Goal: Task Accomplishment & Management: Manage account settings

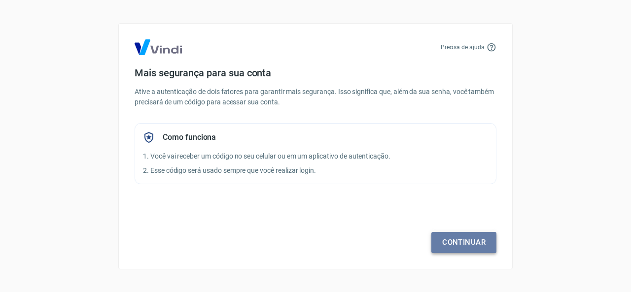
click at [451, 241] on link "Continuar" at bounding box center [463, 242] width 65 height 21
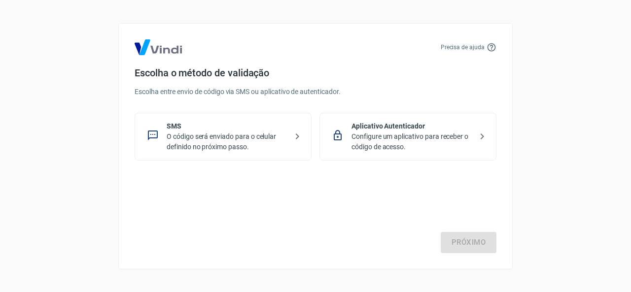
click at [398, 137] on p "Configure um aplicativo para receber o código de acesso." at bounding box center [412, 142] width 121 height 21
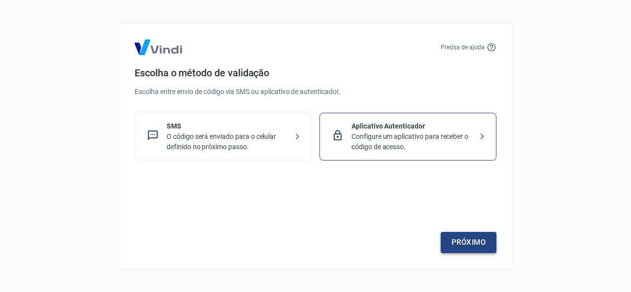
click at [475, 240] on link "Próximo" at bounding box center [469, 242] width 56 height 21
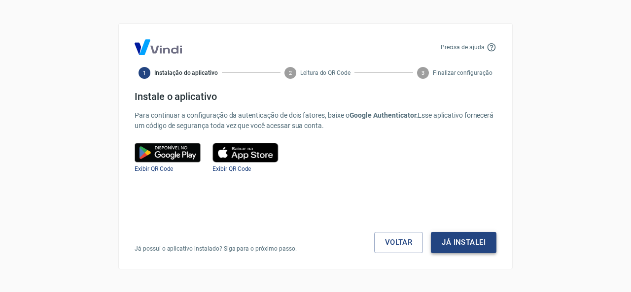
click at [470, 243] on button "Já instalei" at bounding box center [464, 242] width 66 height 21
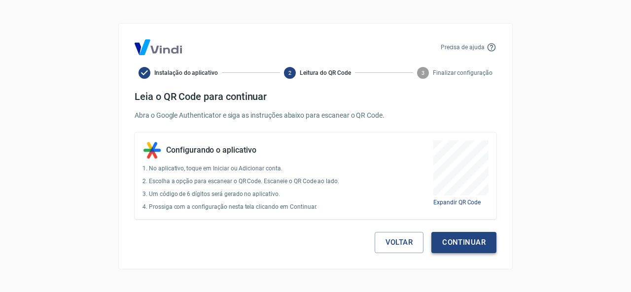
click at [471, 235] on button "Continuar" at bounding box center [463, 242] width 65 height 21
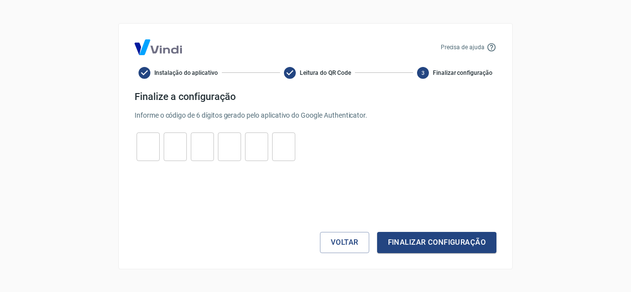
click at [145, 149] on input "tel" at bounding box center [148, 146] width 23 height 21
type input "4"
type input "1"
type input "6"
type input "9"
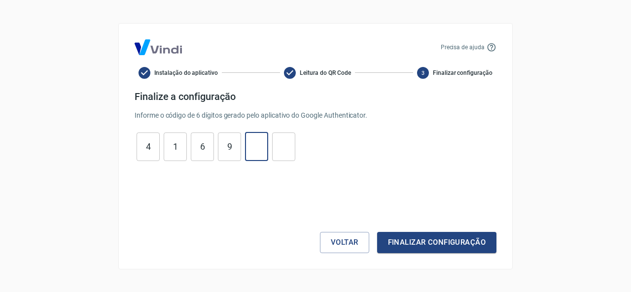
type input "0"
type input "9"
type input "0"
type input "9"
type input "6"
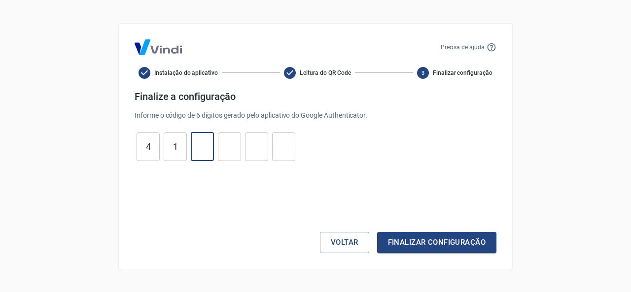
type input "1"
type input "9"
type input "3"
type input "0"
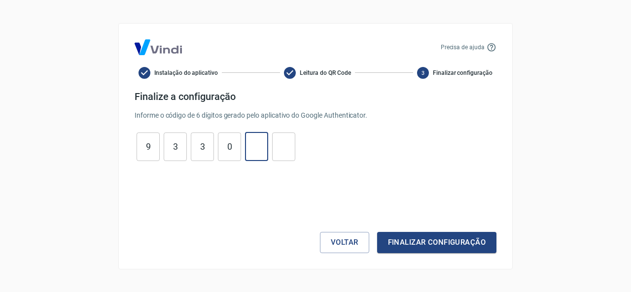
type input "5"
type input "3"
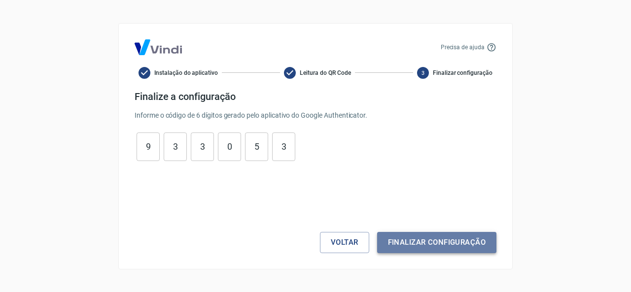
click at [459, 243] on button "Finalizar configuração" at bounding box center [436, 242] width 119 height 21
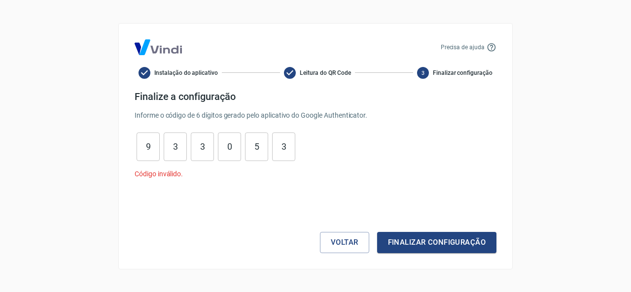
click at [296, 196] on div "Voltar Finalizar configuração" at bounding box center [316, 222] width 362 height 62
click at [439, 244] on button "Finalizar configuração" at bounding box center [436, 242] width 119 height 21
click at [345, 246] on button "Voltar" at bounding box center [344, 242] width 49 height 21
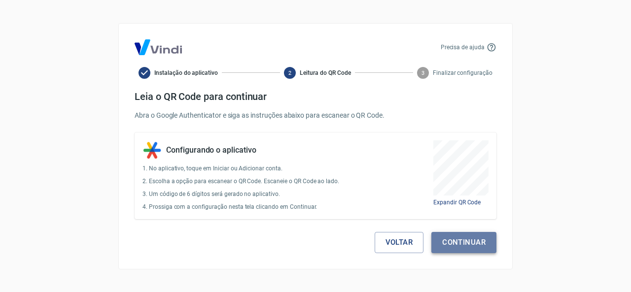
click at [456, 251] on button "Continuar" at bounding box center [463, 242] width 65 height 21
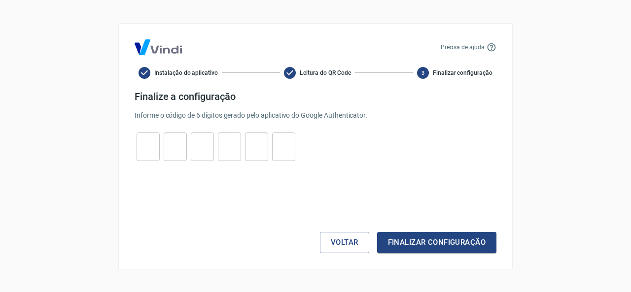
click at [155, 149] on input "tel" at bounding box center [148, 146] width 23 height 21
type input "9"
type input "3"
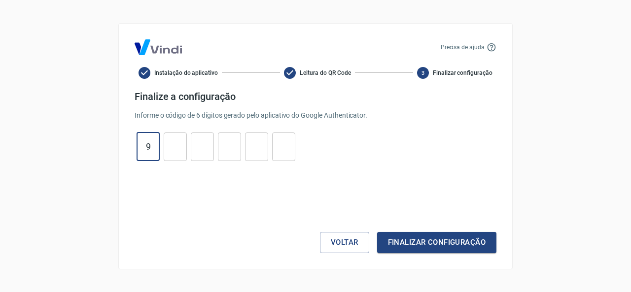
type input "9"
type input "1"
type input "6"
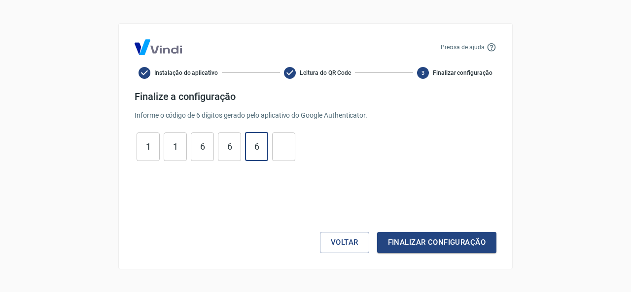
type input "6"
type input "8"
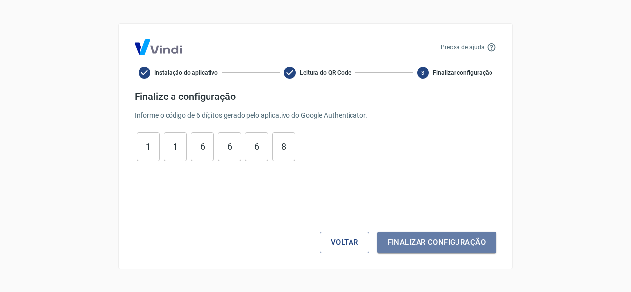
click at [447, 231] on div "Voltar Finalizar configuração" at bounding box center [316, 213] width 362 height 80
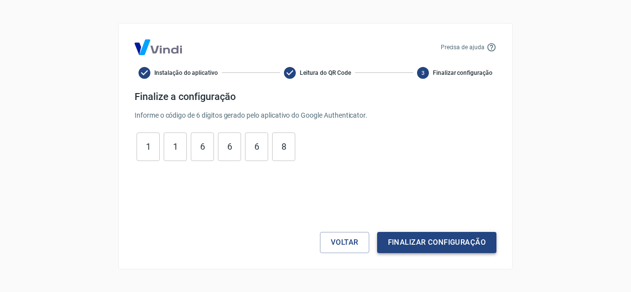
click at [449, 239] on button "Finalizar configuração" at bounding box center [436, 242] width 119 height 21
click at [351, 241] on button "Voltar" at bounding box center [344, 242] width 49 height 21
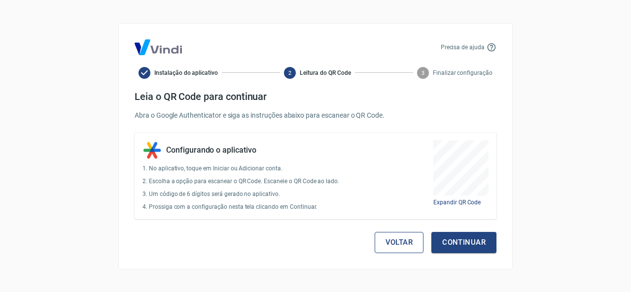
click at [409, 243] on button "Voltar" at bounding box center [399, 242] width 49 height 21
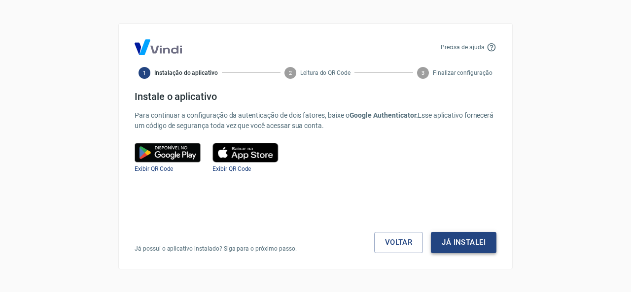
click at [469, 244] on button "Já instalei" at bounding box center [464, 242] width 66 height 21
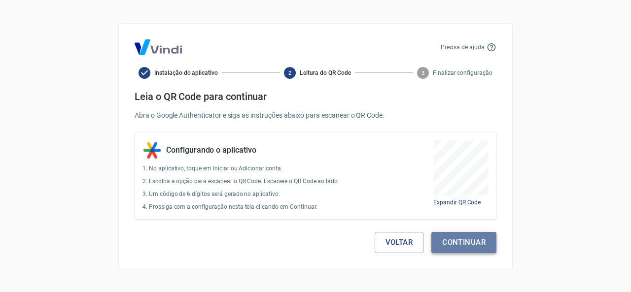
click at [462, 243] on button "Continuar" at bounding box center [463, 242] width 65 height 21
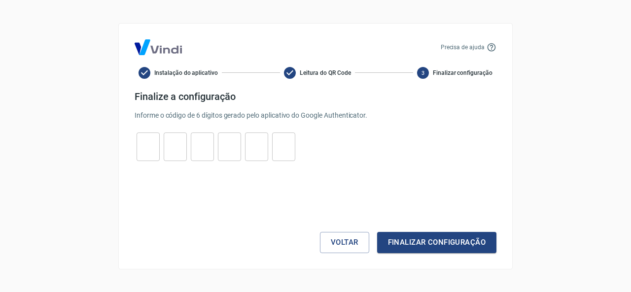
click at [151, 148] on input "tel" at bounding box center [148, 146] width 23 height 21
type input "2"
type input "8"
type input "7"
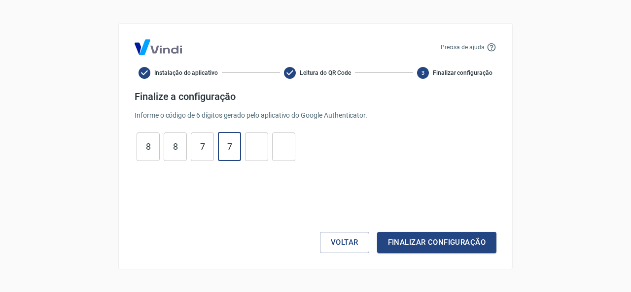
type input "7"
type input "2"
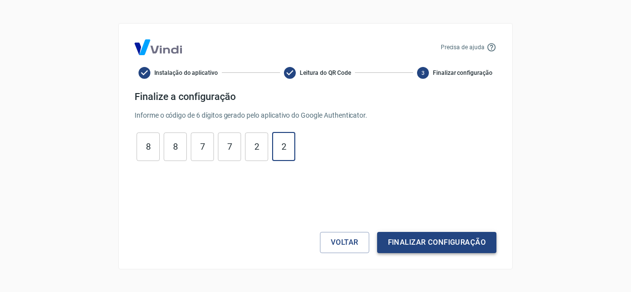
type input "2"
click at [420, 251] on button "Finalizar configuração" at bounding box center [436, 242] width 119 height 21
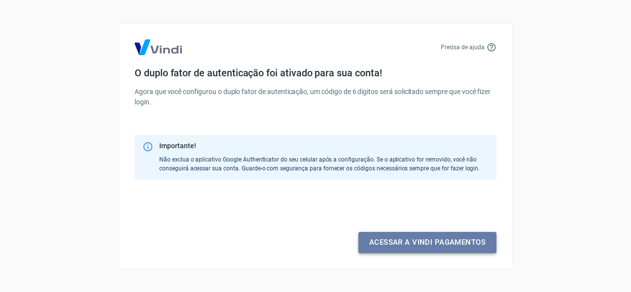
click at [404, 242] on link "Acessar a Vindi pagamentos" at bounding box center [427, 242] width 138 height 21
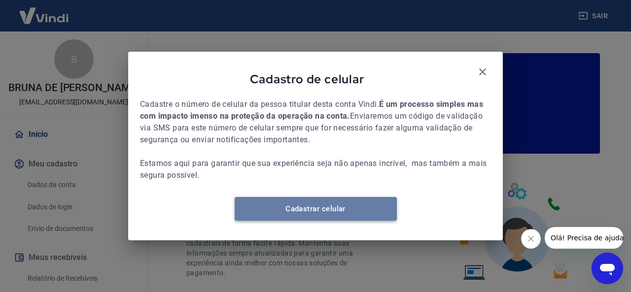
click at [271, 212] on link "Cadastrar celular" at bounding box center [316, 209] width 162 height 24
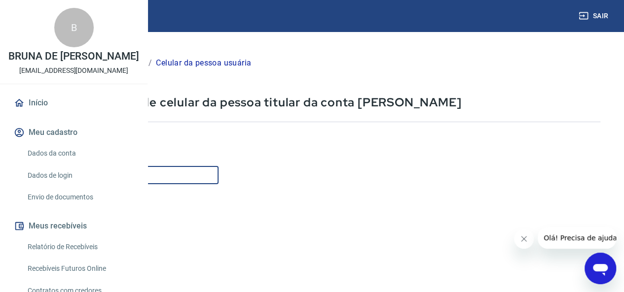
click at [218, 176] on input "Celular" at bounding box center [123, 175] width 191 height 18
type input "(11) 97859-3423"
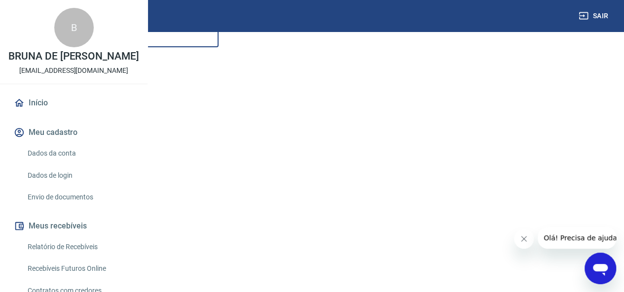
scroll to position [148, 0]
click at [82, 255] on button "Continuar" at bounding box center [55, 254] width 55 height 20
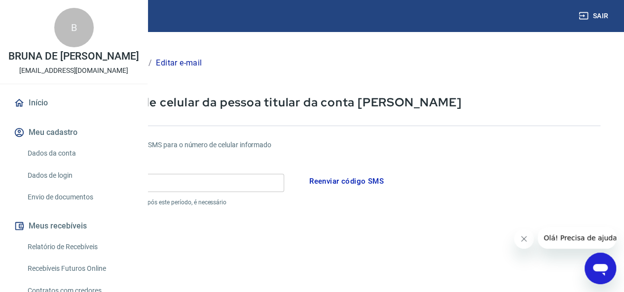
click at [254, 189] on input "Código" at bounding box center [156, 183] width 256 height 18
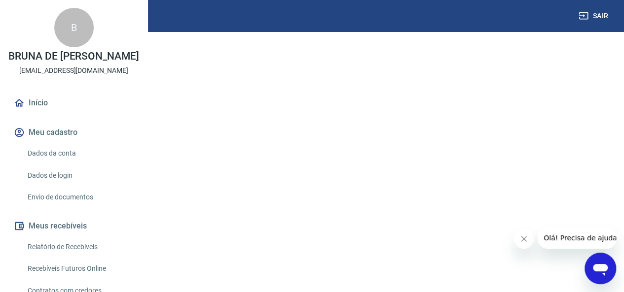
scroll to position [211, 0]
type input "796335"
click at [82, 227] on button "Continuar" at bounding box center [55, 228] width 55 height 20
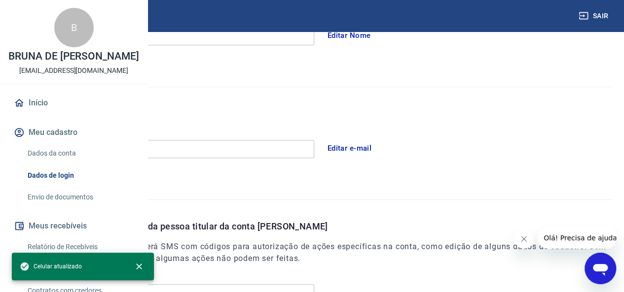
scroll to position [338, 0]
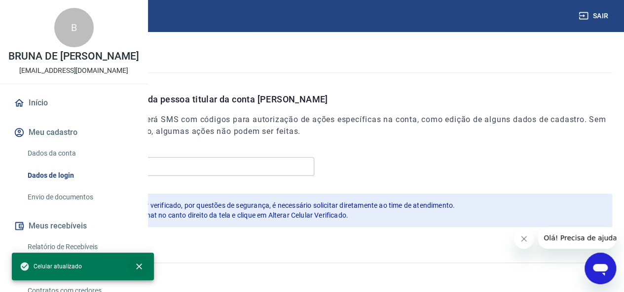
click at [144, 268] on button "close" at bounding box center [139, 267] width 22 height 22
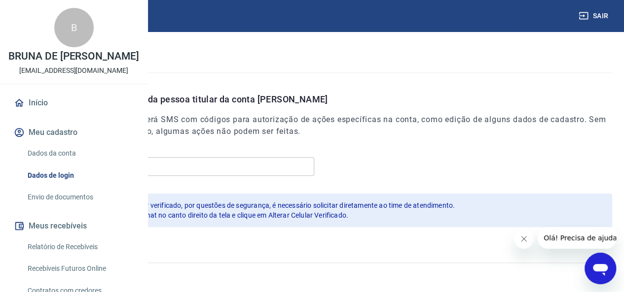
click at [520, 241] on icon "Fechar mensagem da empresa" at bounding box center [524, 239] width 8 height 8
click at [62, 208] on link "Envio de documentos" at bounding box center [80, 197] width 112 height 20
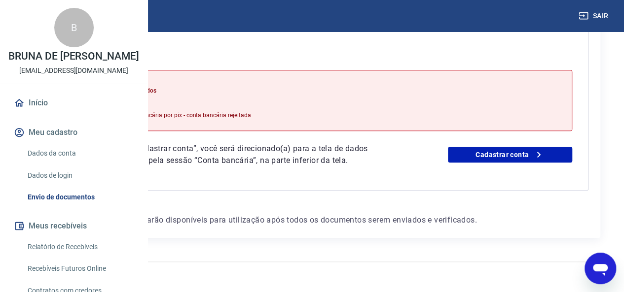
scroll to position [247, 0]
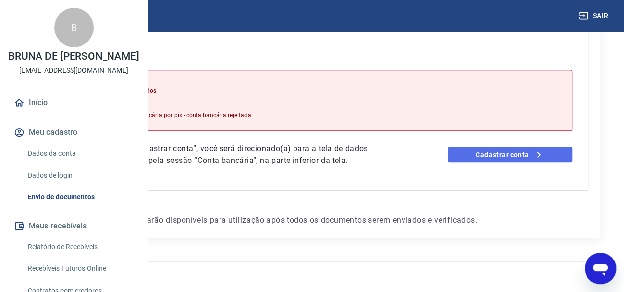
click at [523, 158] on link "Cadastrar conta" at bounding box center [510, 155] width 124 height 16
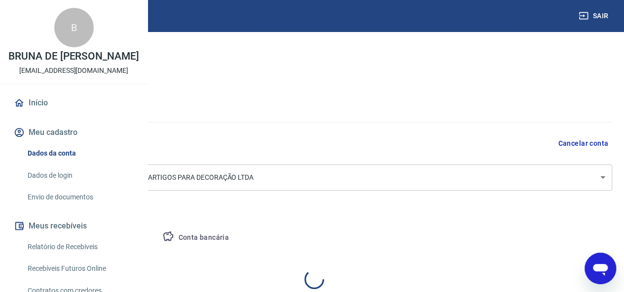
select select "SP"
select select "business"
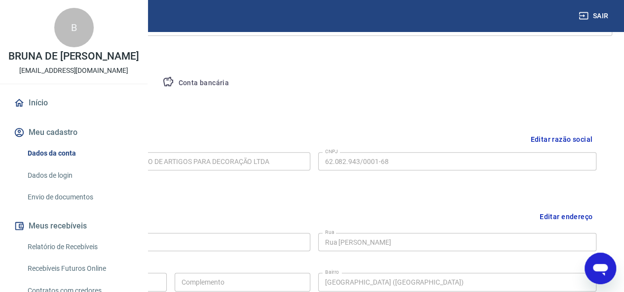
scroll to position [24, 0]
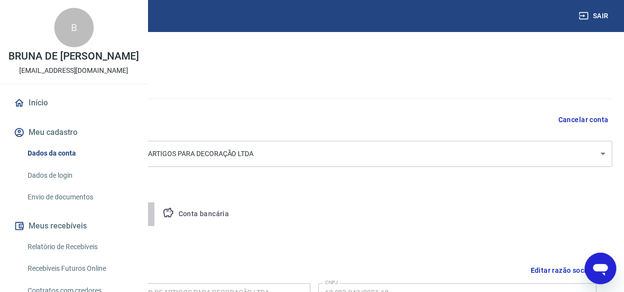
click at [155, 213] on button "Pessoa titular" at bounding box center [115, 215] width 78 height 24
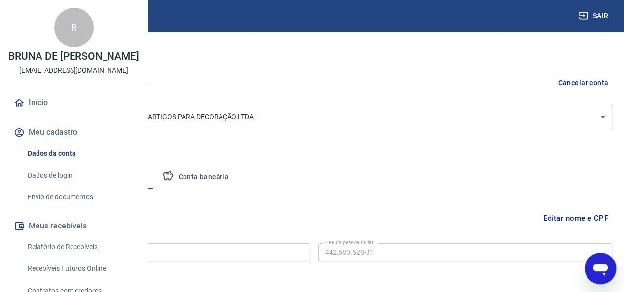
scroll to position [102, 0]
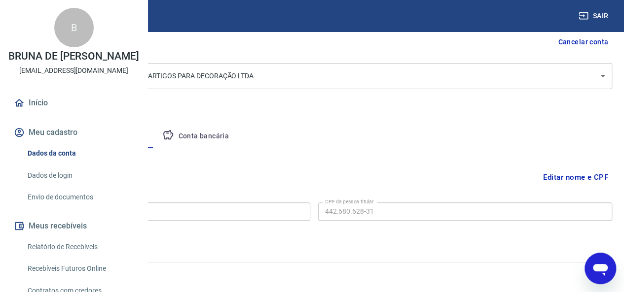
click at [237, 134] on button "Conta bancária" at bounding box center [195, 137] width 82 height 24
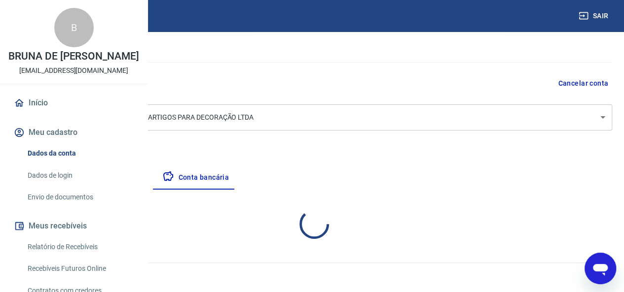
select select "1"
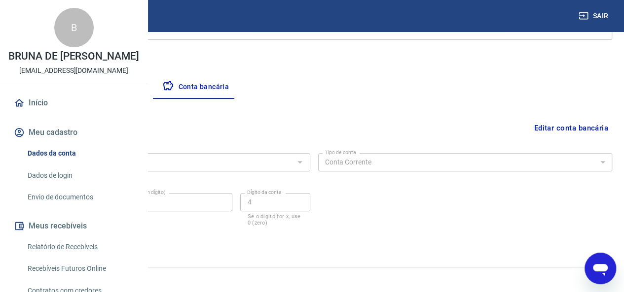
scroll to position [156, 0]
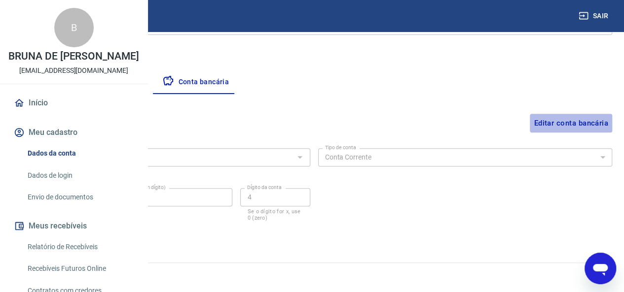
click at [571, 120] on button "Editar conta bancária" at bounding box center [571, 123] width 82 height 19
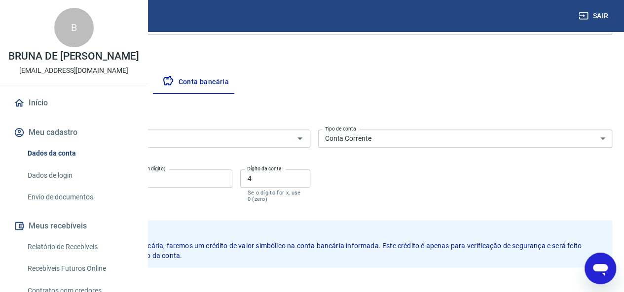
click at [108, 181] on input "0622" at bounding box center [62, 179] width 93 height 18
type input "0"
paste input "1047"
type input "1047"
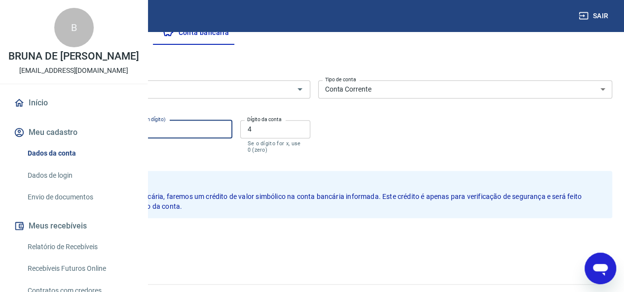
click at [53, 232] on button "Salvar" at bounding box center [34, 239] width 37 height 19
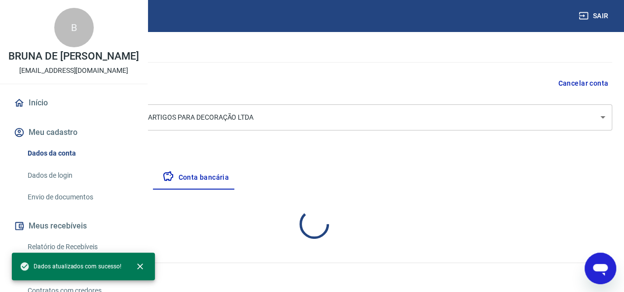
scroll to position [156, 0]
select select "1"
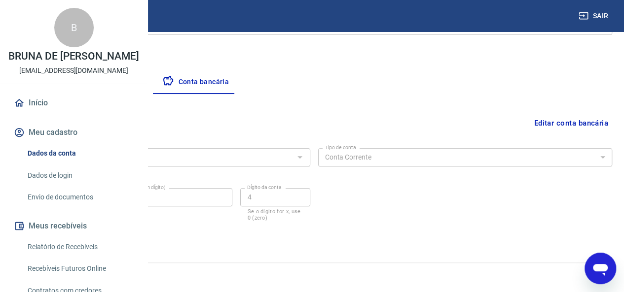
click at [63, 186] on link "Dados de login" at bounding box center [80, 176] width 112 height 20
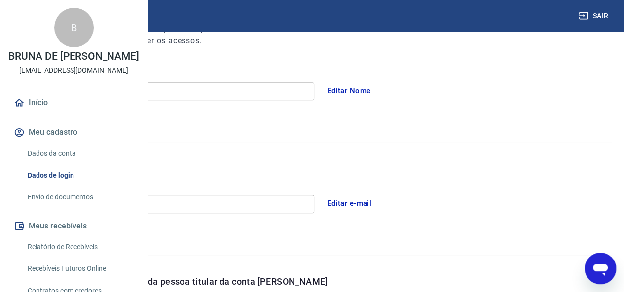
scroll to position [338, 0]
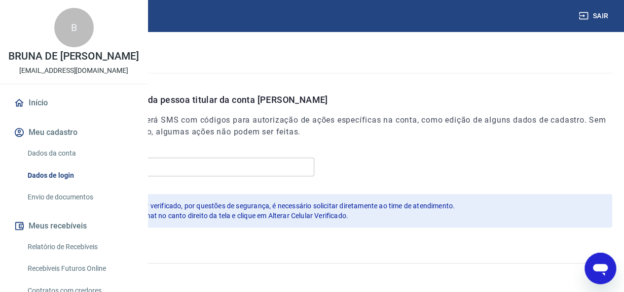
click at [58, 208] on link "Envio de documentos" at bounding box center [80, 197] width 112 height 20
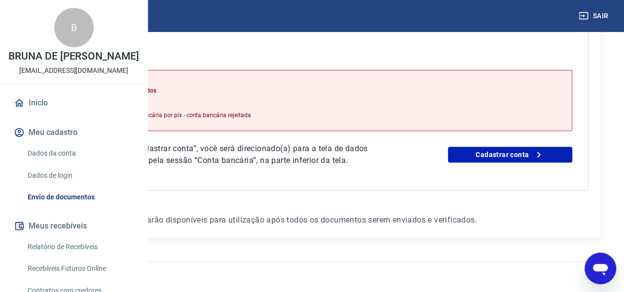
scroll to position [269, 0]
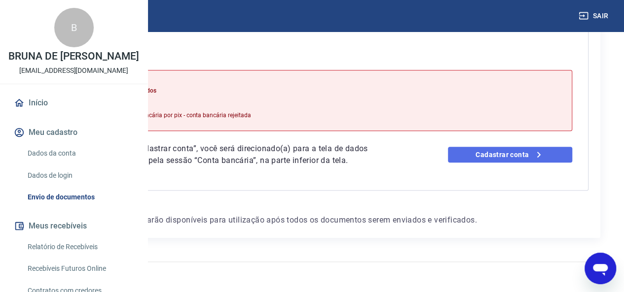
click at [500, 147] on link "Cadastrar conta" at bounding box center [510, 155] width 124 height 16
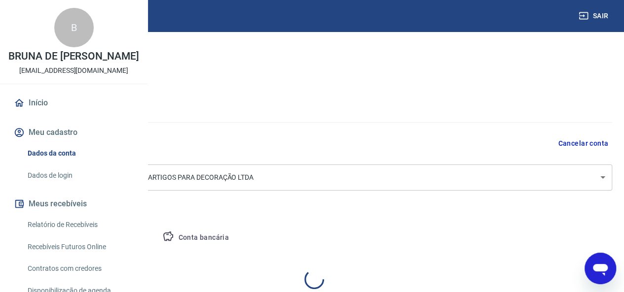
select select "SP"
select select "business"
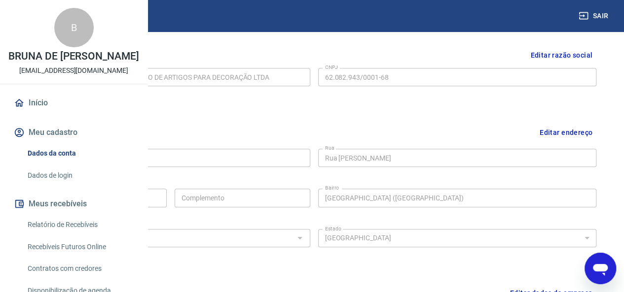
scroll to position [296, 0]
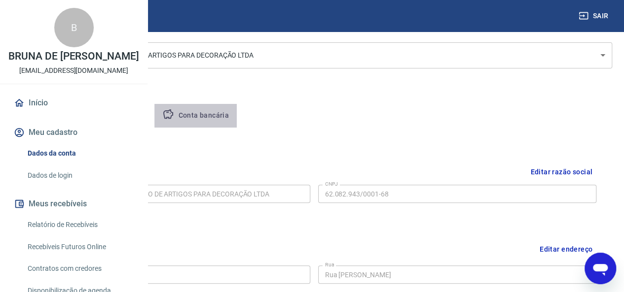
click at [237, 119] on button "Conta bancária" at bounding box center [195, 116] width 82 height 24
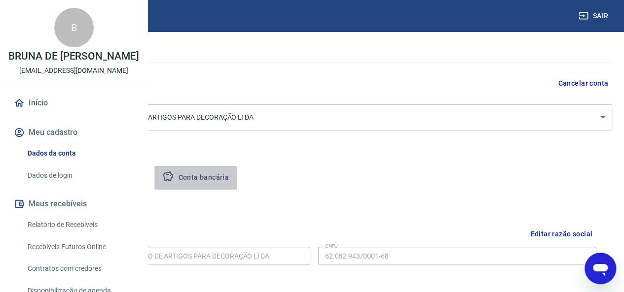
select select "1"
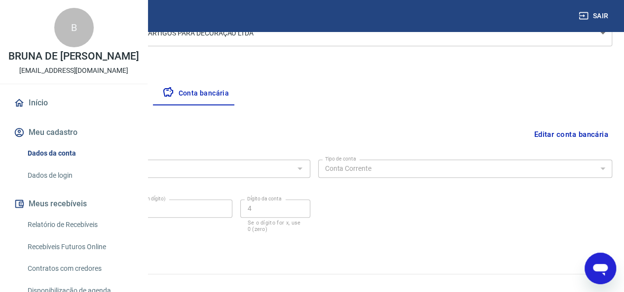
scroll to position [156, 0]
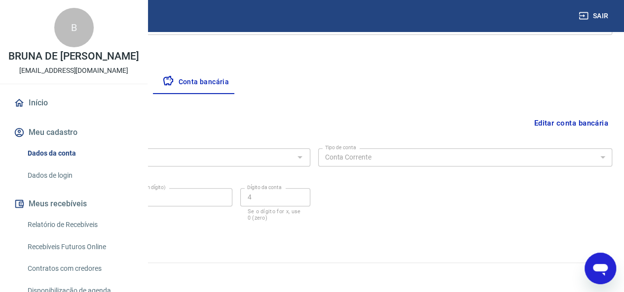
click at [56, 186] on link "Dados de login" at bounding box center [80, 176] width 112 height 20
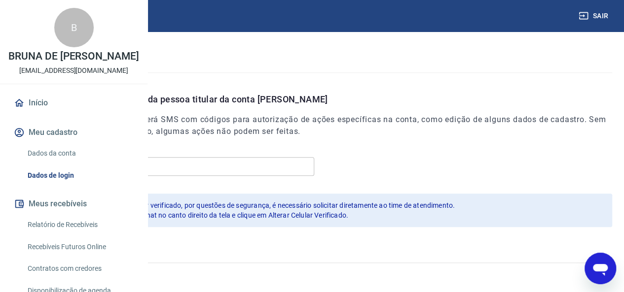
click at [52, 114] on link "Início" at bounding box center [74, 103] width 124 height 22
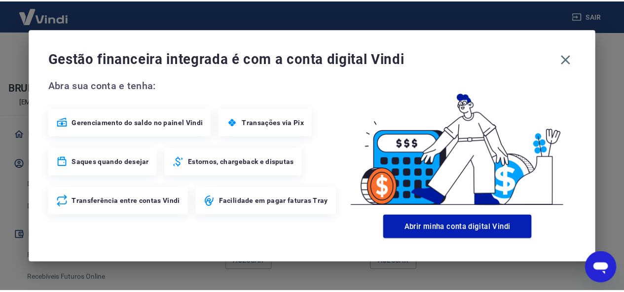
scroll to position [648, 0]
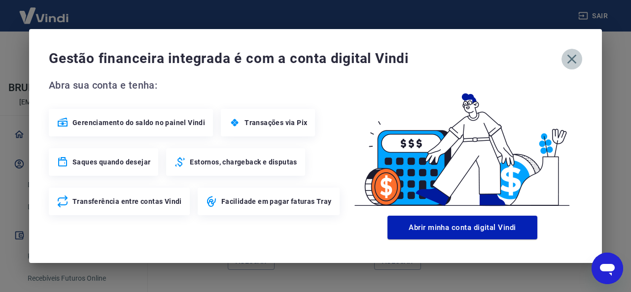
click at [568, 59] on icon "button" at bounding box center [572, 59] width 16 height 16
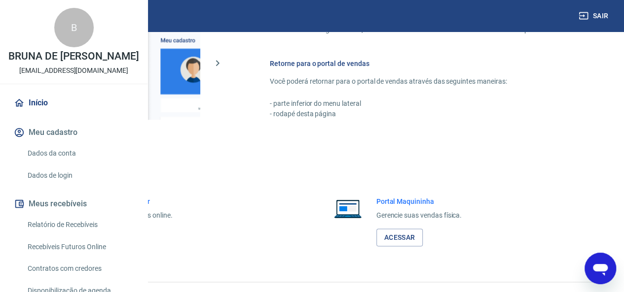
scroll to position [691, 0]
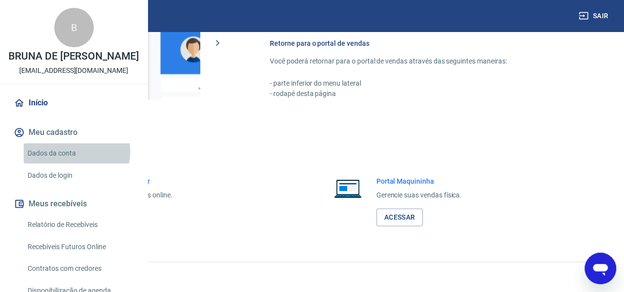
click at [74, 164] on link "Dados da conta" at bounding box center [80, 153] width 112 height 20
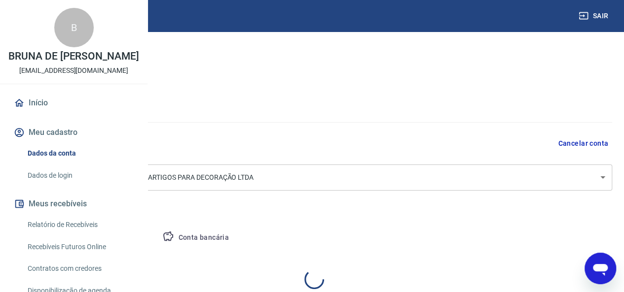
select select "SP"
select select "business"
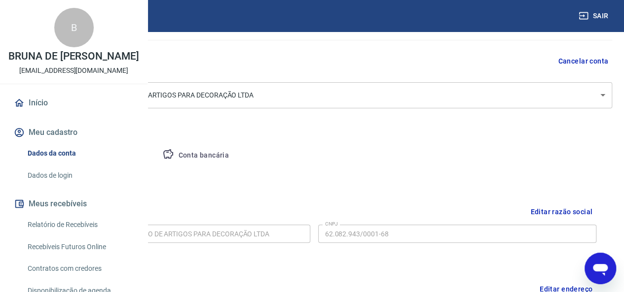
scroll to position [73, 0]
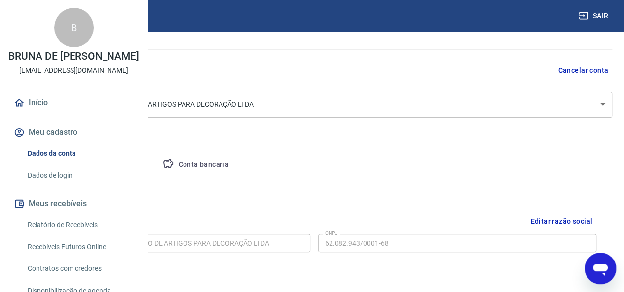
click at [259, 149] on div "Meu cadastro / Dados cadastrais Dados cadastrais Cancelar conta Conta SHEKINAH …" at bounding box center [314, 277] width 620 height 637
click at [155, 165] on button "Pessoa titular" at bounding box center [115, 165] width 78 height 24
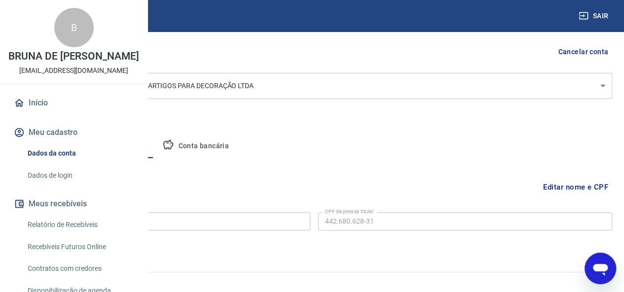
scroll to position [102, 0]
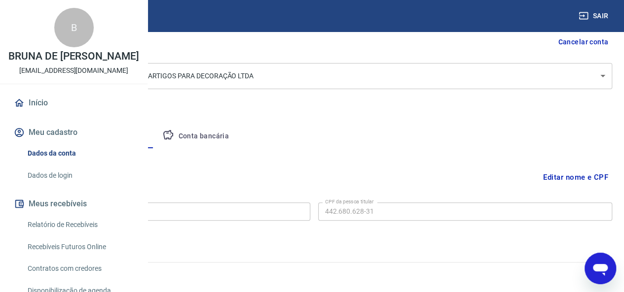
click at [237, 139] on button "Conta bancária" at bounding box center [195, 137] width 82 height 24
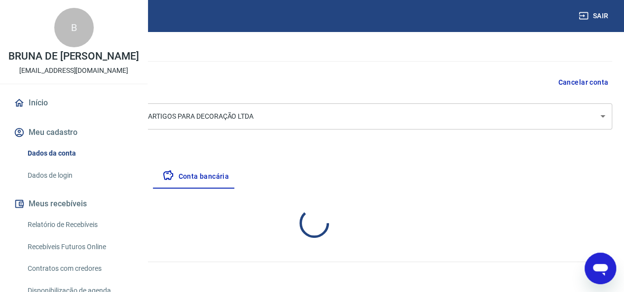
select select "1"
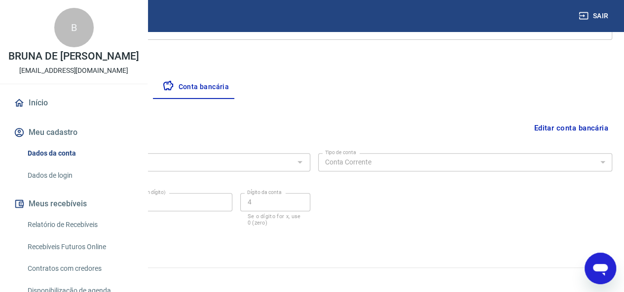
scroll to position [156, 0]
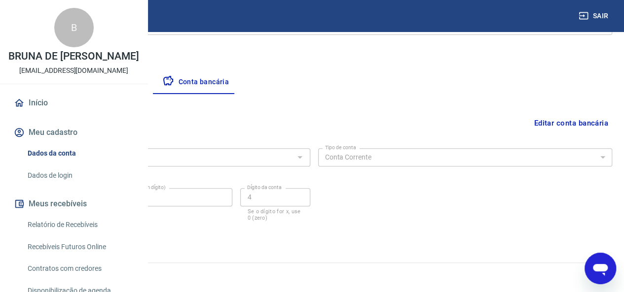
click at [60, 186] on link "Dados de login" at bounding box center [80, 176] width 112 height 20
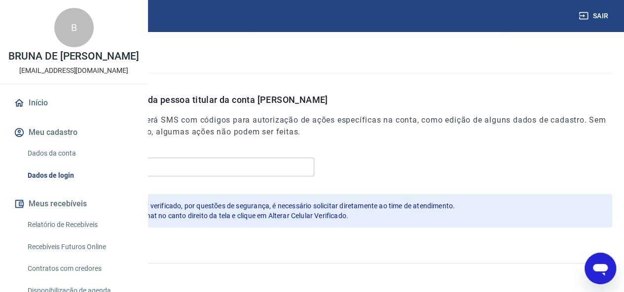
scroll to position [338, 0]
click at [50, 114] on link "Início" at bounding box center [74, 103] width 124 height 22
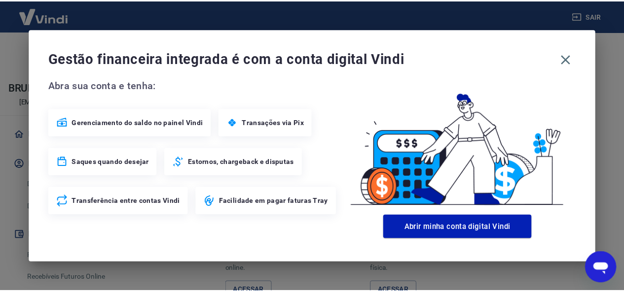
scroll to position [648, 0]
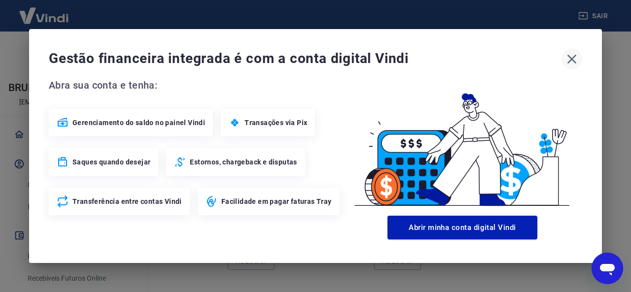
click at [566, 58] on icon "button" at bounding box center [572, 59] width 16 height 16
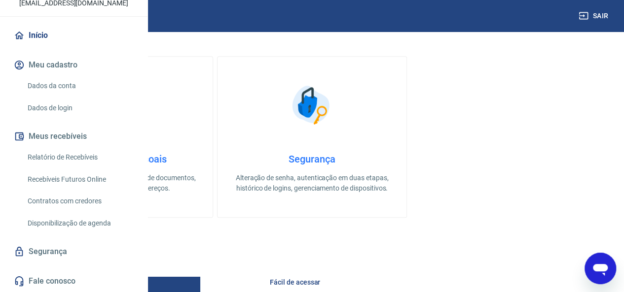
scroll to position [296, 0]
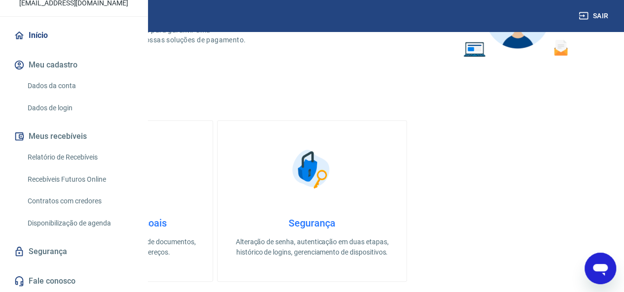
click at [66, 85] on link "Dados da conta" at bounding box center [80, 86] width 112 height 20
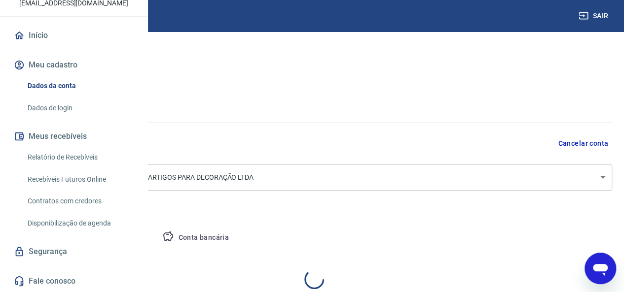
select select "SP"
select select "business"
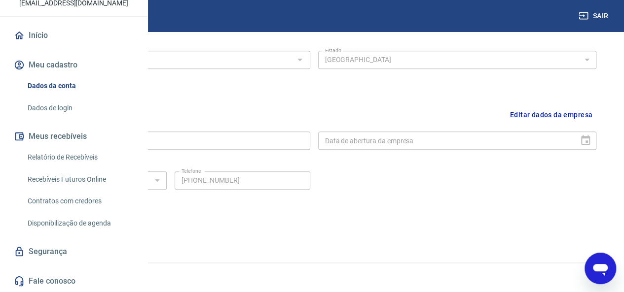
scroll to position [418, 0]
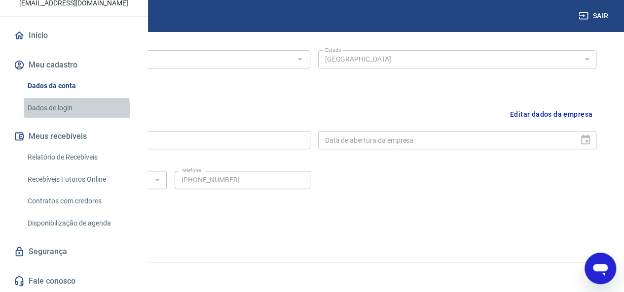
click at [45, 112] on link "Dados de login" at bounding box center [80, 108] width 112 height 20
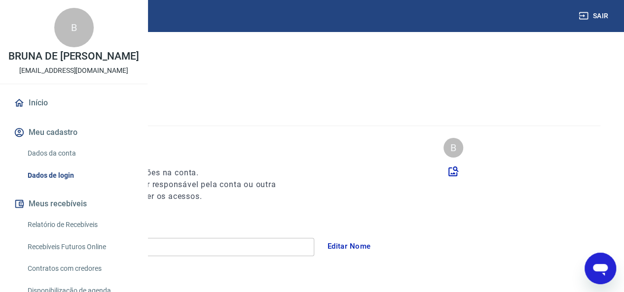
click at [36, 114] on link "Início" at bounding box center [74, 103] width 124 height 22
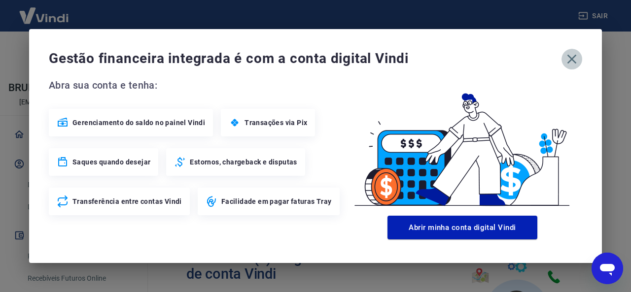
click at [564, 63] on icon "button" at bounding box center [572, 59] width 16 height 16
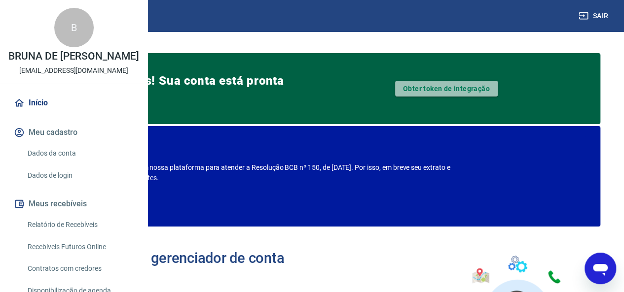
click at [476, 90] on link "Obter token de integração" at bounding box center [446, 89] width 103 height 16
click at [477, 87] on link "Obter token de integração" at bounding box center [446, 89] width 103 height 16
click at [441, 87] on link "Obter token de integração" at bounding box center [446, 89] width 103 height 16
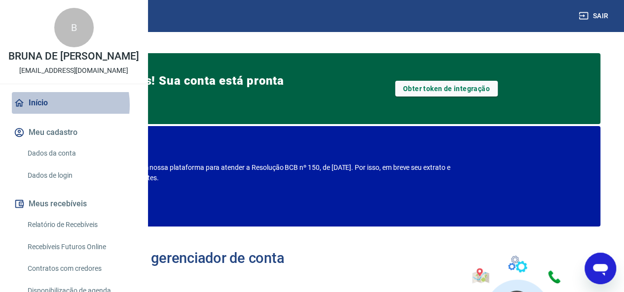
click at [45, 114] on link "Início" at bounding box center [74, 103] width 124 height 22
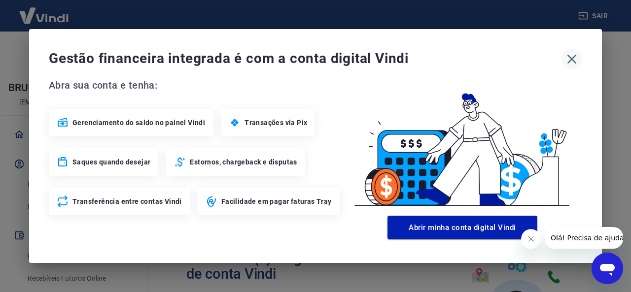
click at [569, 54] on icon "button" at bounding box center [572, 59] width 16 height 16
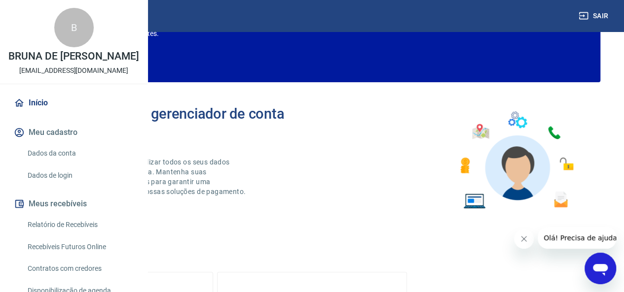
scroll to position [49, 0]
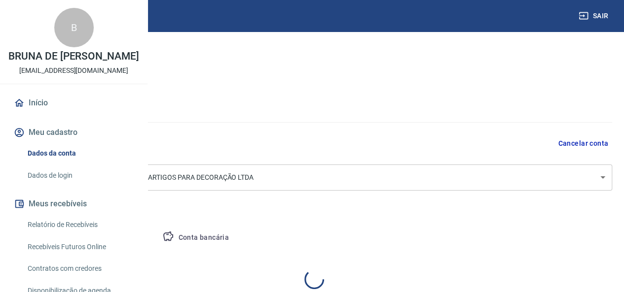
select select "SP"
select select "business"
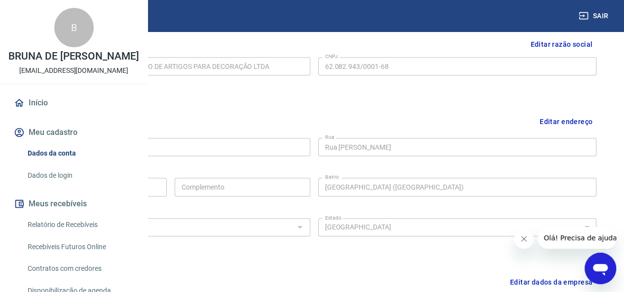
scroll to position [247, 0]
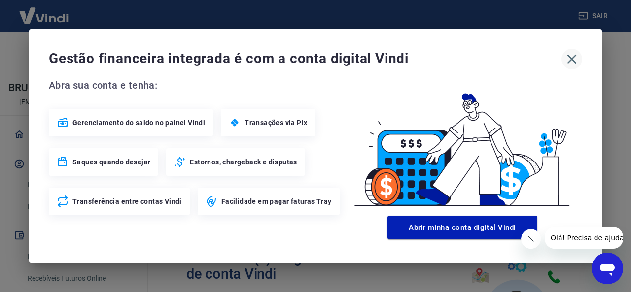
click at [567, 58] on icon "button" at bounding box center [572, 59] width 16 height 16
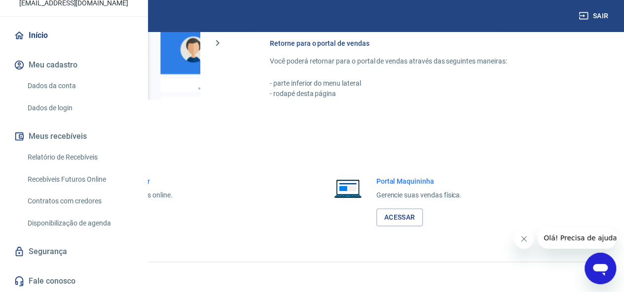
scroll to position [691, 0]
click at [132, 219] on link "Acessar" at bounding box center [108, 218] width 47 height 18
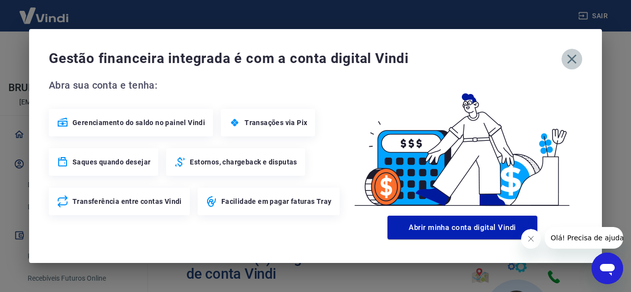
click at [573, 53] on icon "button" at bounding box center [572, 59] width 16 height 16
click at [572, 58] on icon "button" at bounding box center [572, 59] width 9 height 9
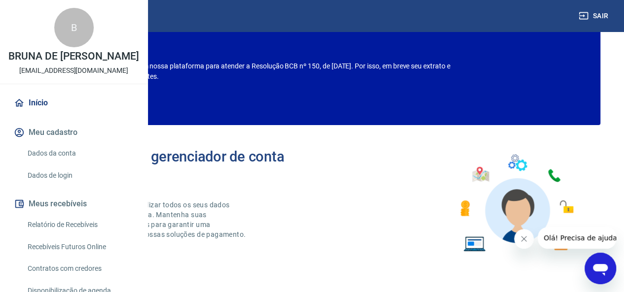
scroll to position [99, 0]
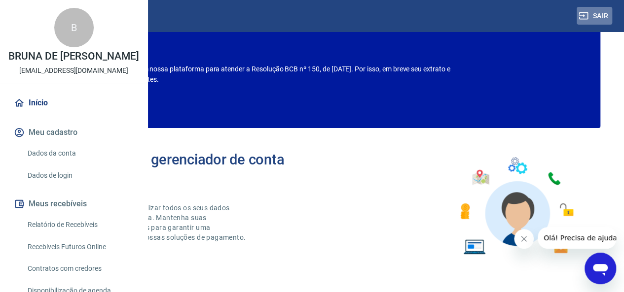
click at [596, 15] on button "Sair" at bounding box center [594, 16] width 36 height 18
